Goal: Task Accomplishment & Management: Complete application form

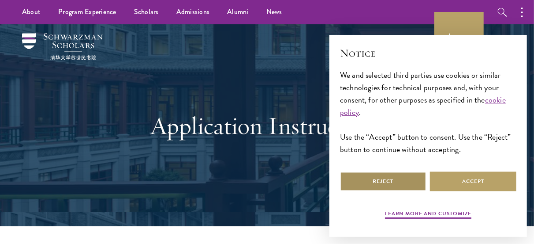
click at [372, 183] on button "Reject" at bounding box center [383, 181] width 87 height 20
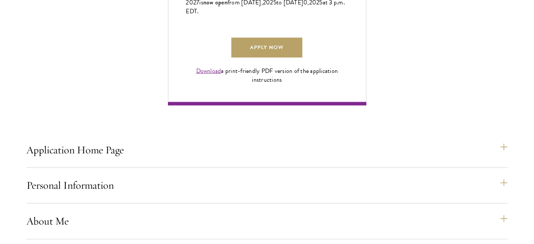
scroll to position [641, 0]
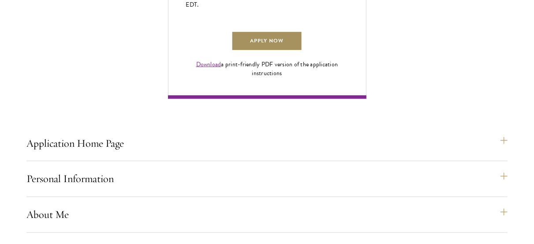
click at [259, 51] on link "Apply Now" at bounding box center [267, 41] width 71 height 20
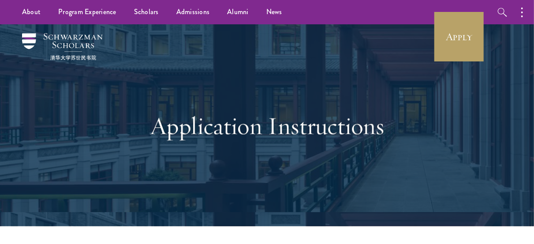
drag, startPoint x: 541, startPoint y: 14, endPoint x: 534, endPoint y: -53, distance: 66.5
